Goal: Task Accomplishment & Management: Manage account settings

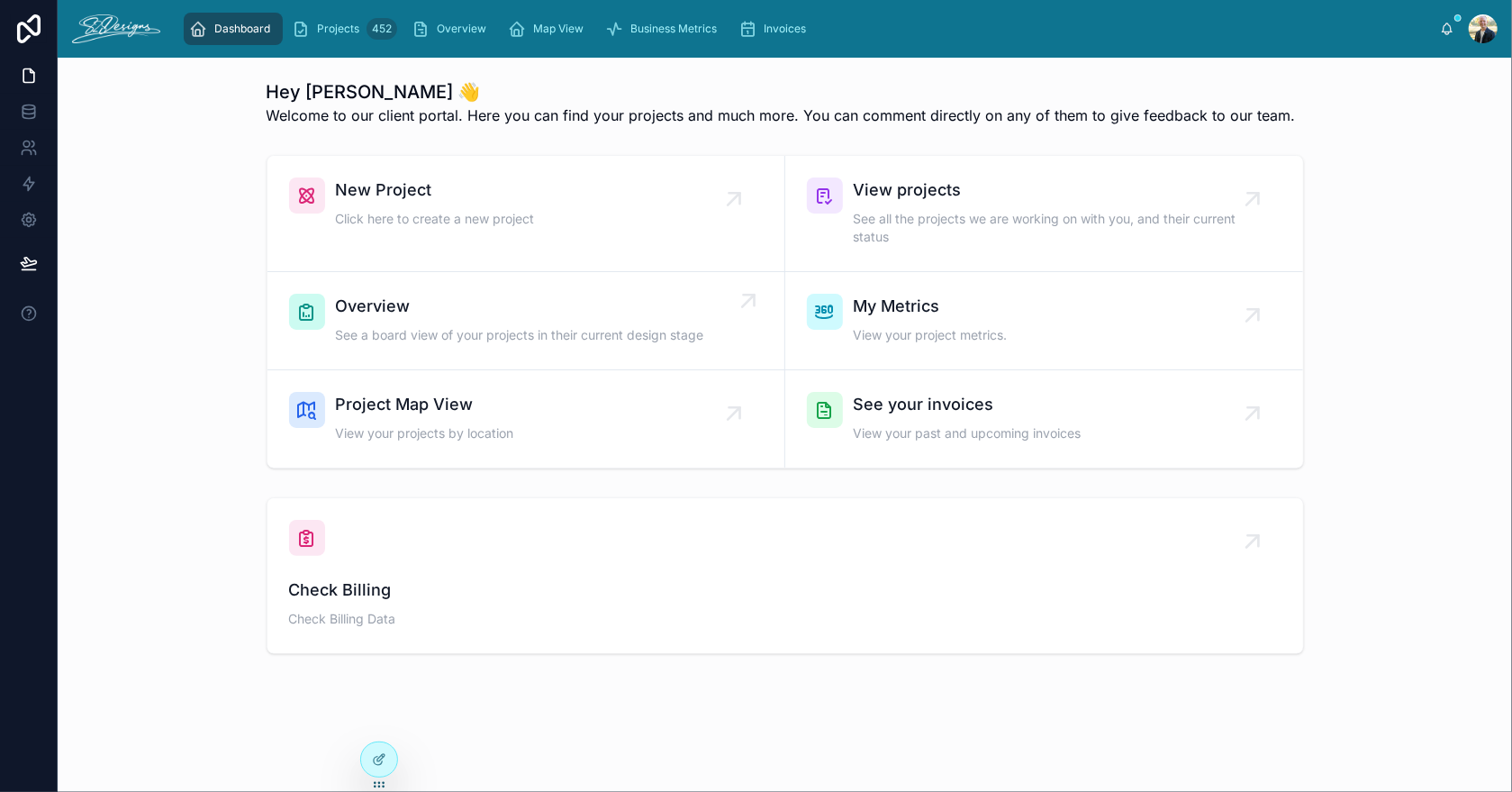
click at [368, 305] on span "Overview" at bounding box center [520, 306] width 369 height 25
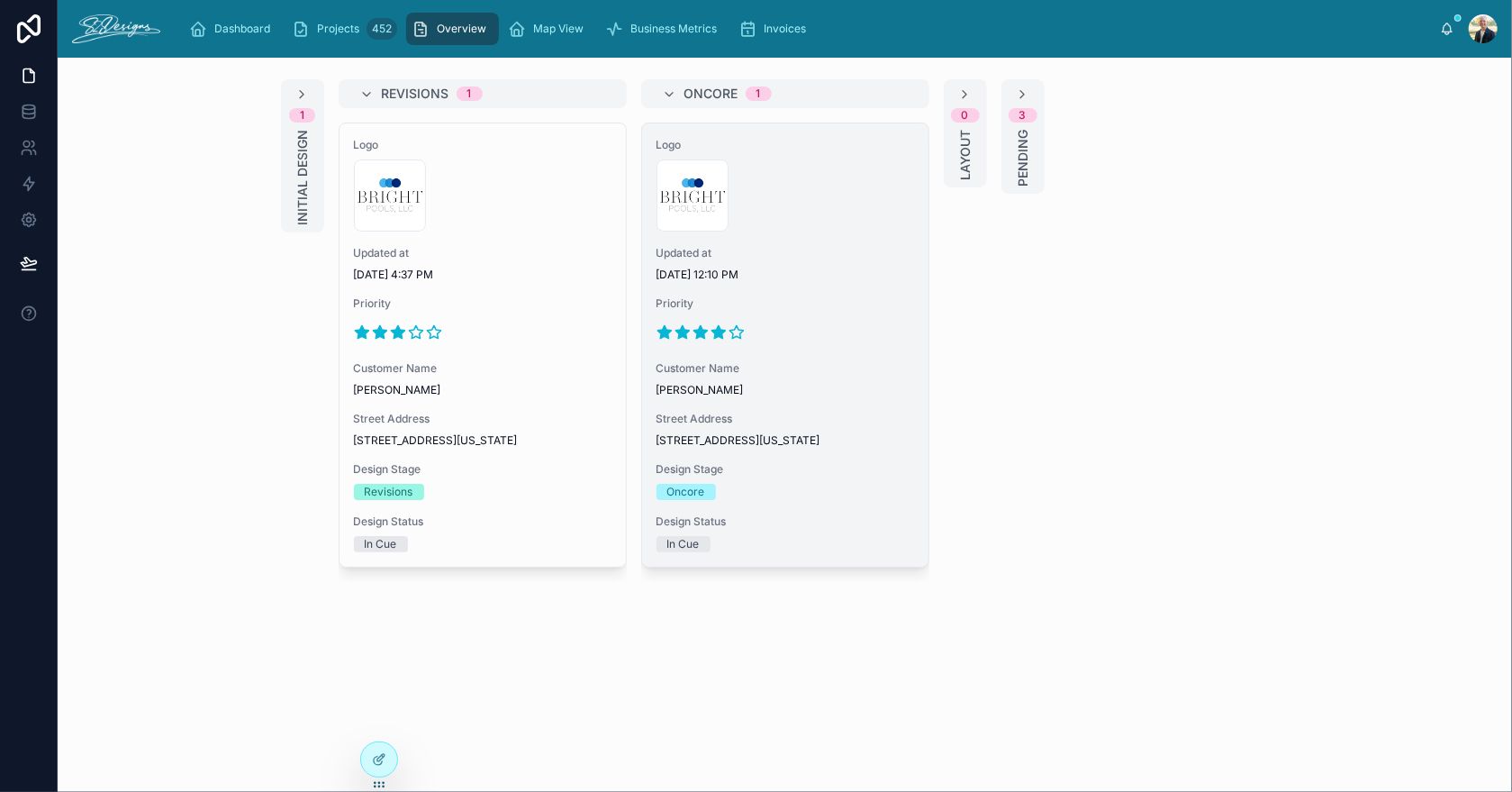
click at [797, 321] on div at bounding box center [785, 333] width 258 height 29
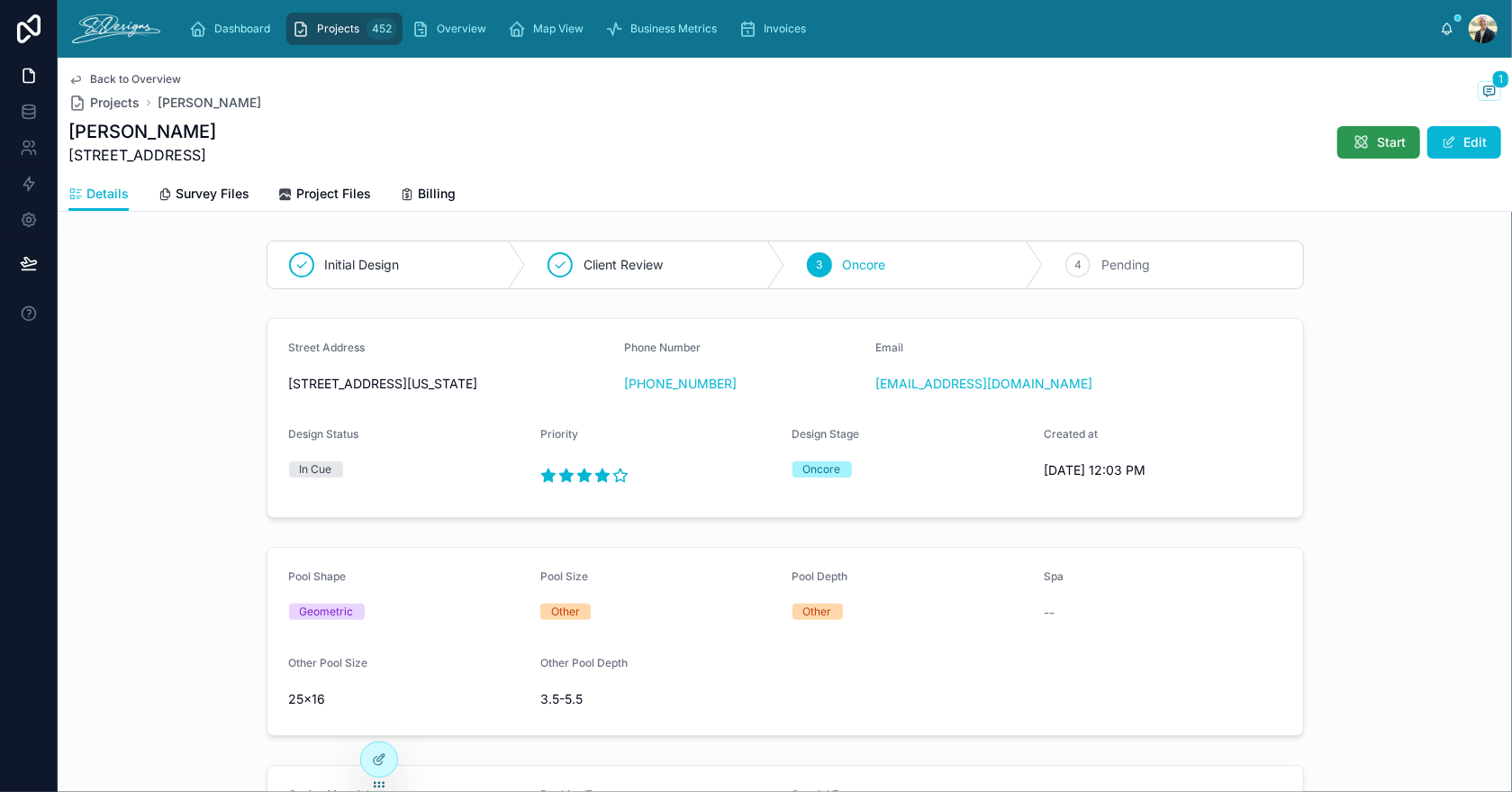
click at [1355, 132] on button "Start" at bounding box center [1379, 142] width 83 height 32
click at [444, 30] on span "Overview" at bounding box center [461, 28] width 50 height 15
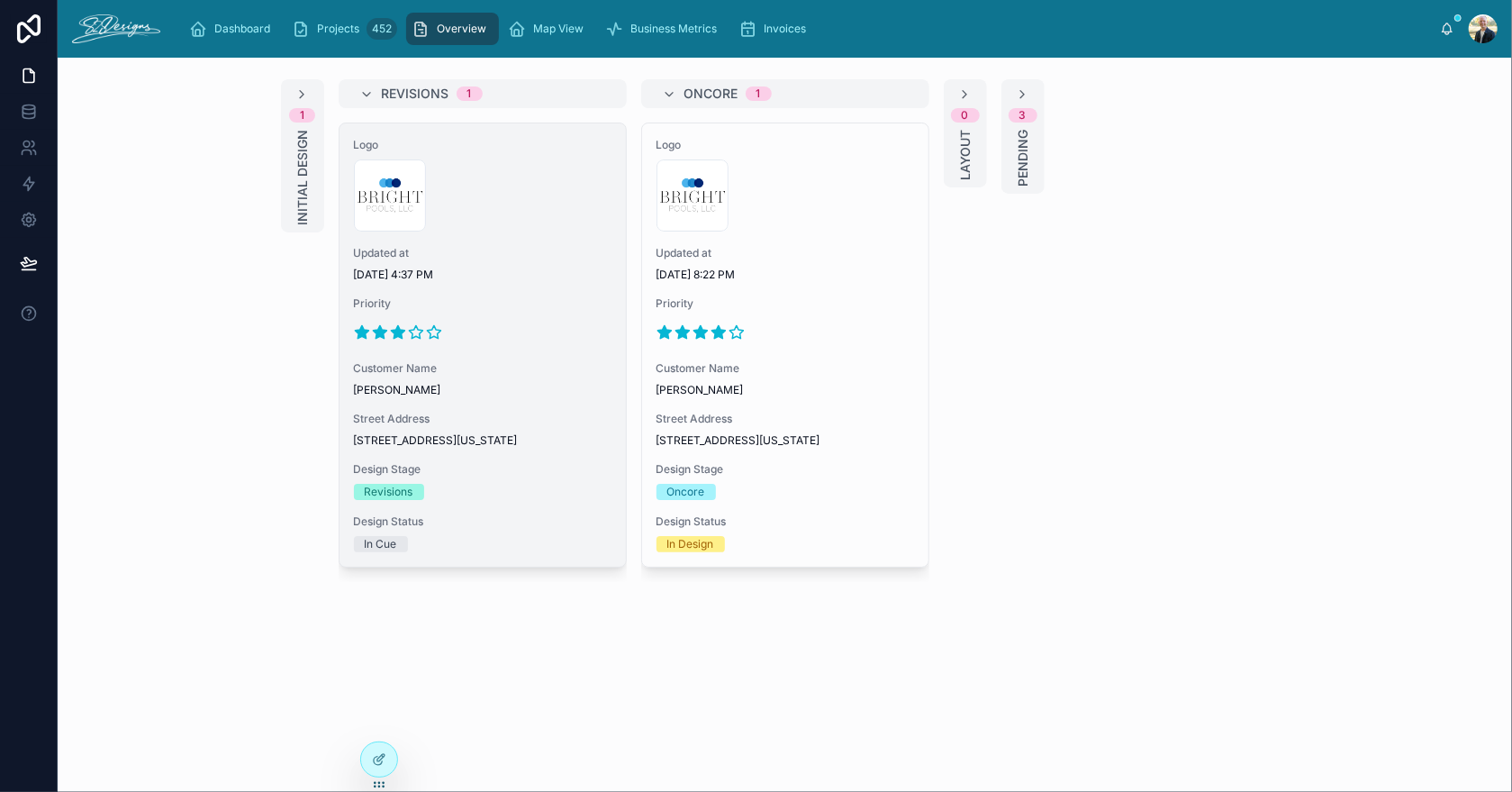
click at [530, 160] on div "300x300-logo .jpg" at bounding box center [483, 196] width 258 height 72
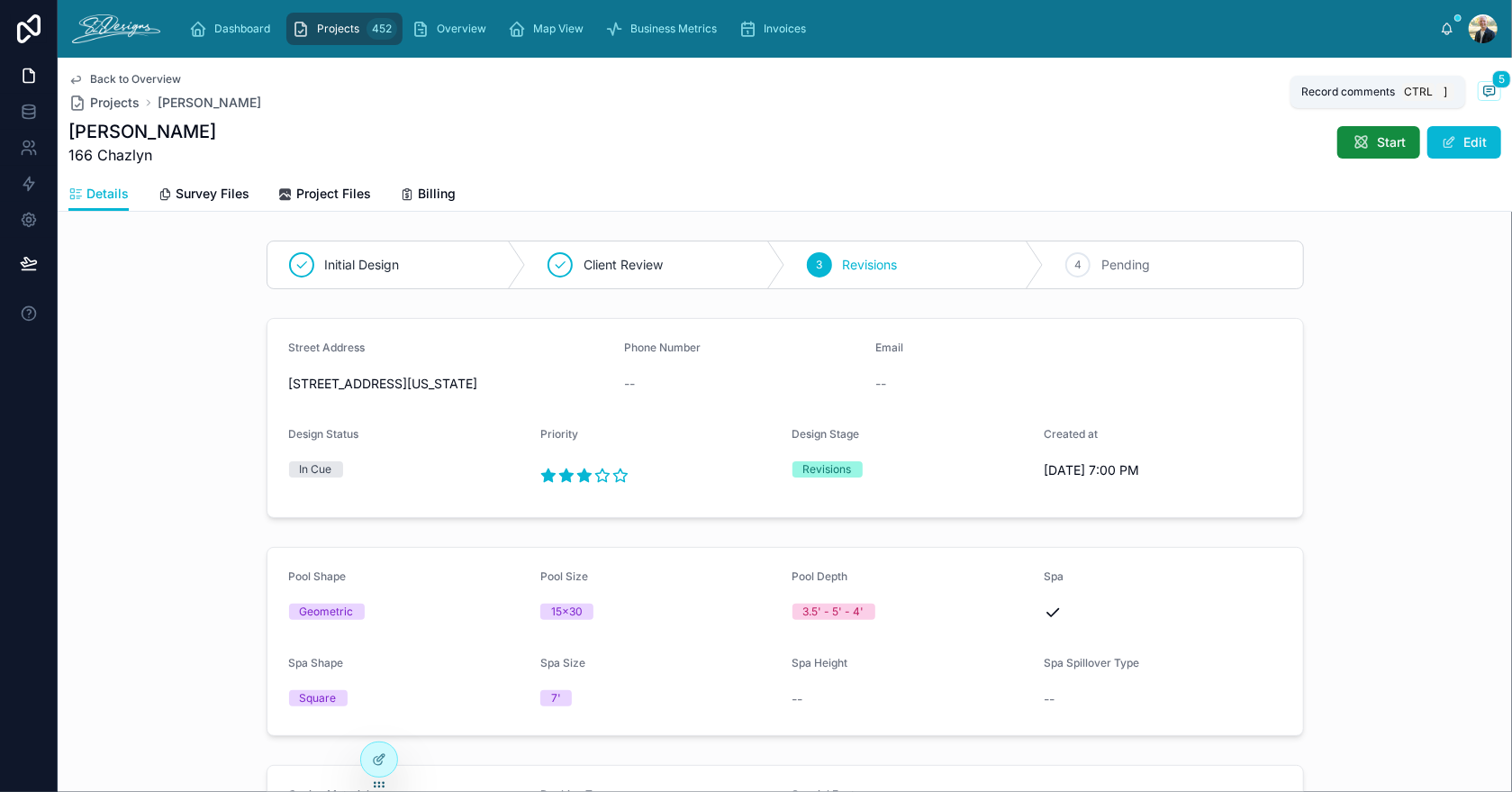
click at [1483, 90] on icon at bounding box center [1490, 90] width 15 height 15
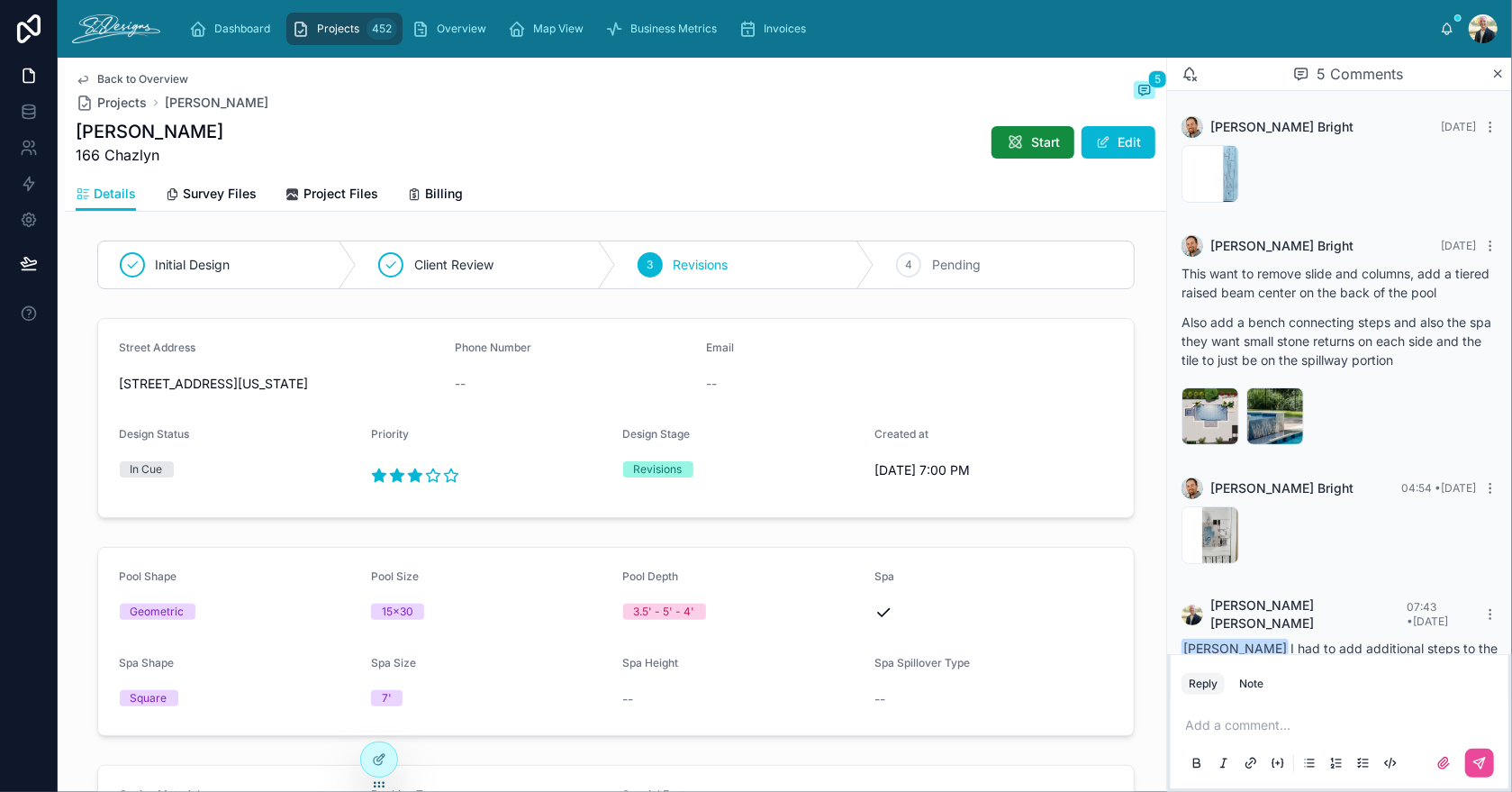
scroll to position [90, 0]
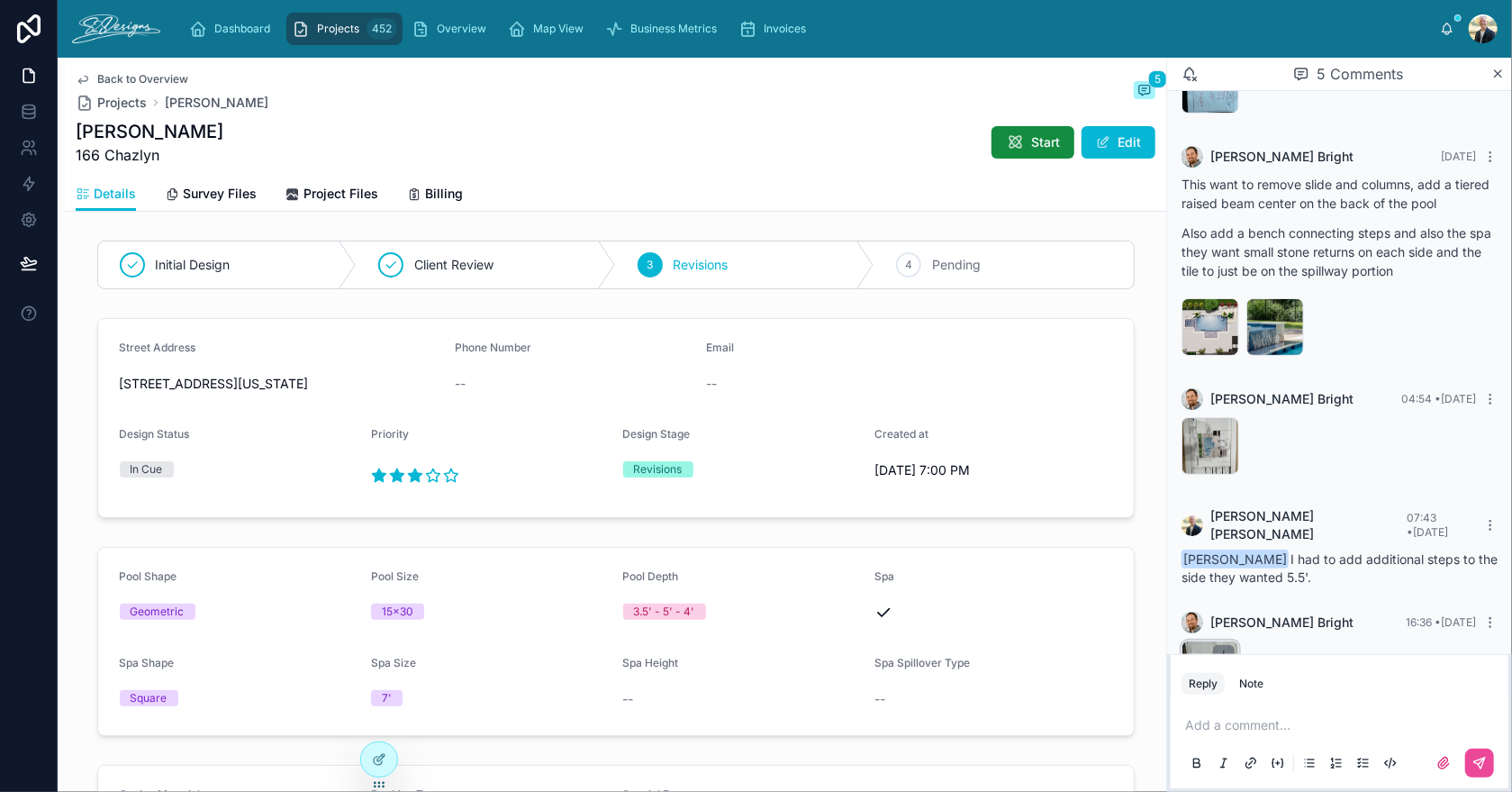
click at [1218, 649] on icon at bounding box center [1224, 656] width 15 height 15
click at [1036, 138] on span "Start" at bounding box center [1046, 142] width 29 height 18
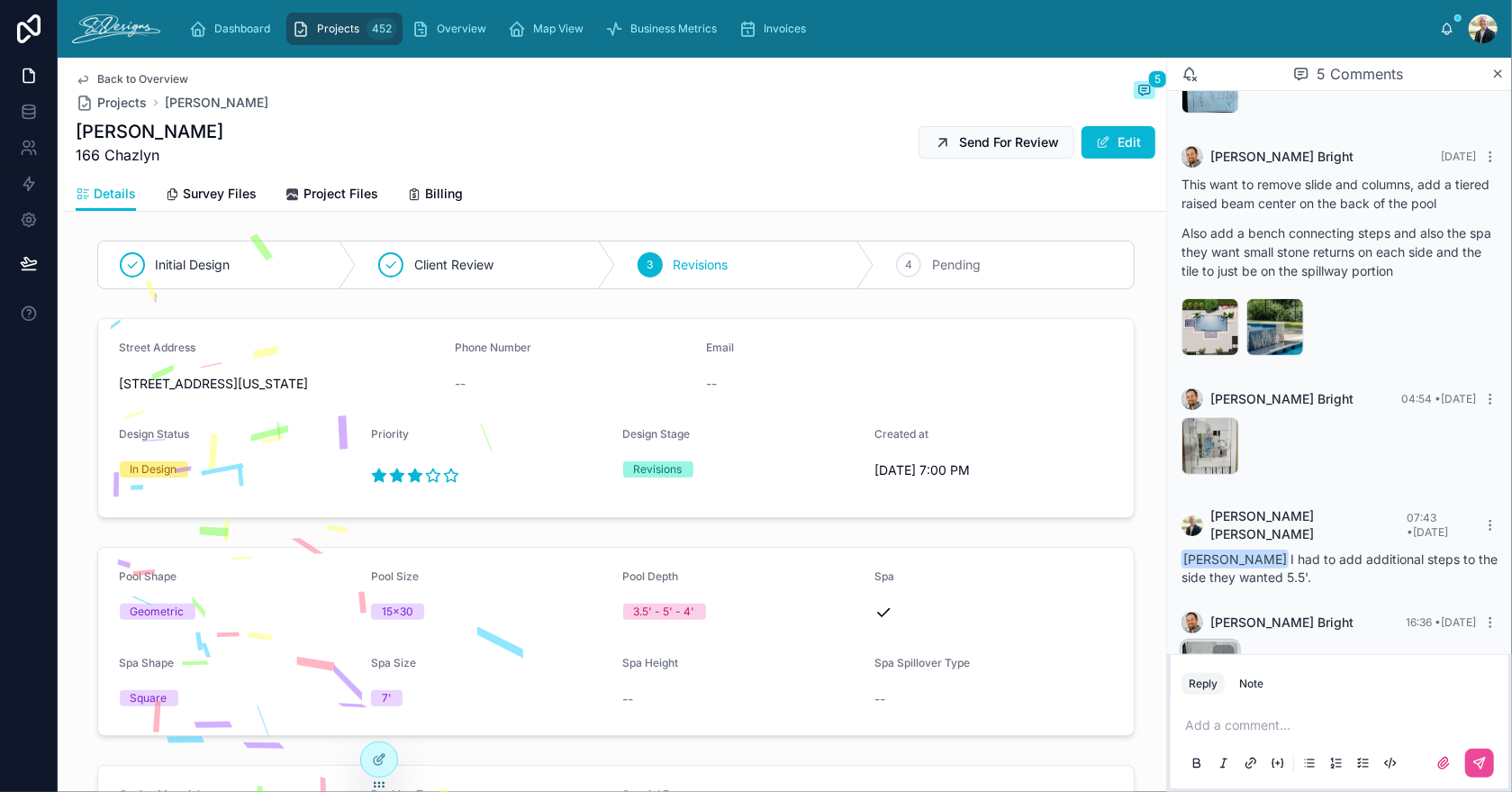
click at [972, 81] on div "Back to Overview Projects [PERSON_NAME] 5" at bounding box center [616, 91] width 1080 height 40
